Goal: Find specific page/section: Find specific page/section

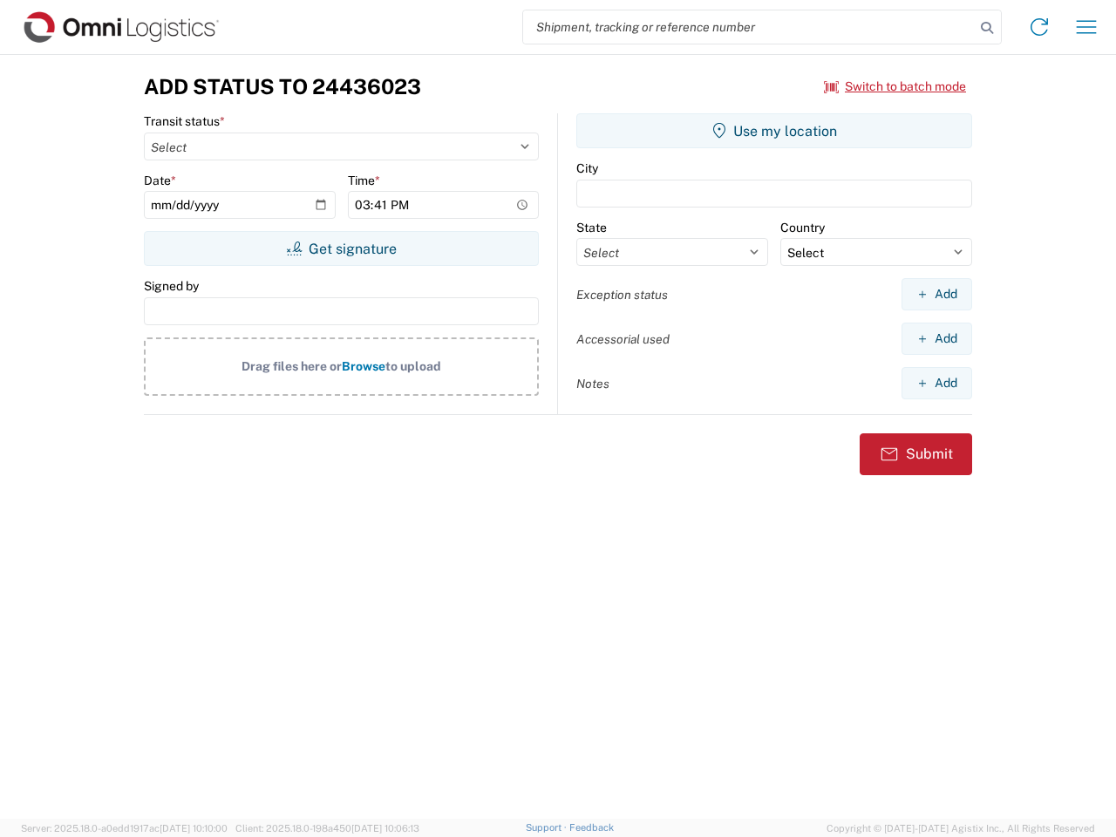
click at [749, 27] on input "search" at bounding box center [749, 26] width 452 height 33
click at [987, 28] on icon at bounding box center [987, 28] width 24 height 24
click at [1040, 27] on icon at bounding box center [1040, 27] width 28 height 28
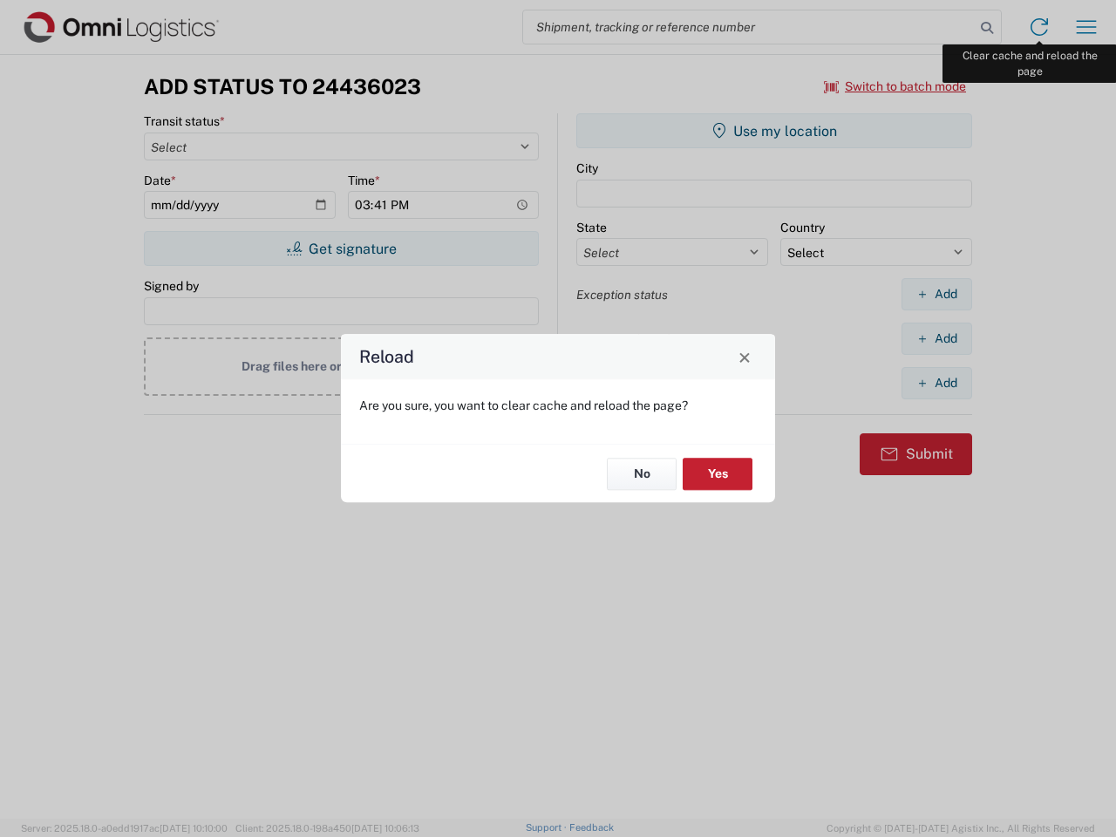
click at [1087, 27] on div "Reload Are you sure, you want to clear cache and reload the page? No Yes" at bounding box center [558, 418] width 1116 height 837
click at [896, 86] on div "Reload Are you sure, you want to clear cache and reload the page? No Yes" at bounding box center [558, 418] width 1116 height 837
click at [341, 249] on div "Reload Are you sure, you want to clear cache and reload the page? No Yes" at bounding box center [558, 418] width 1116 height 837
click at [774, 131] on div "Reload Are you sure, you want to clear cache and reload the page? No Yes" at bounding box center [558, 418] width 1116 height 837
click at [937, 294] on div "Reload Are you sure, you want to clear cache and reload the page? No Yes" at bounding box center [558, 418] width 1116 height 837
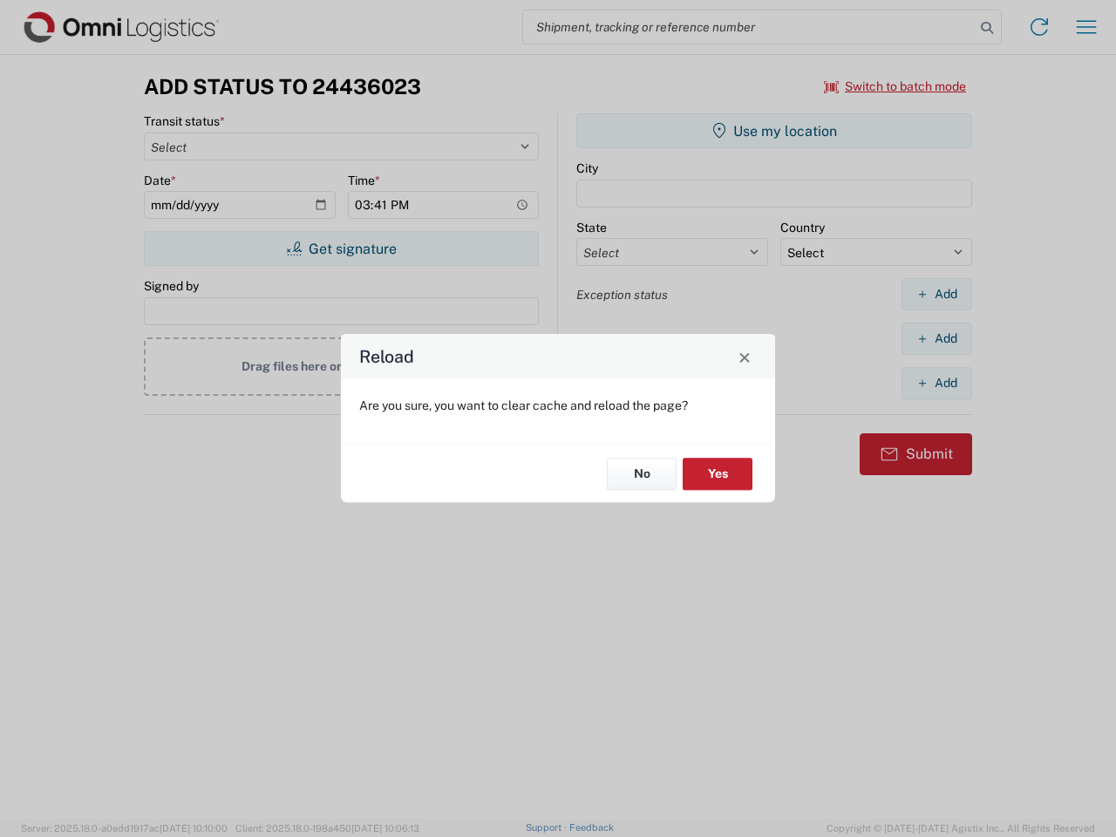
click at [937, 338] on div "Reload Are you sure, you want to clear cache and reload the page? No Yes" at bounding box center [558, 418] width 1116 height 837
click at [937, 383] on div "Reload Are you sure, you want to clear cache and reload the page? No Yes" at bounding box center [558, 418] width 1116 height 837
